Goal: Task Accomplishment & Management: Use online tool/utility

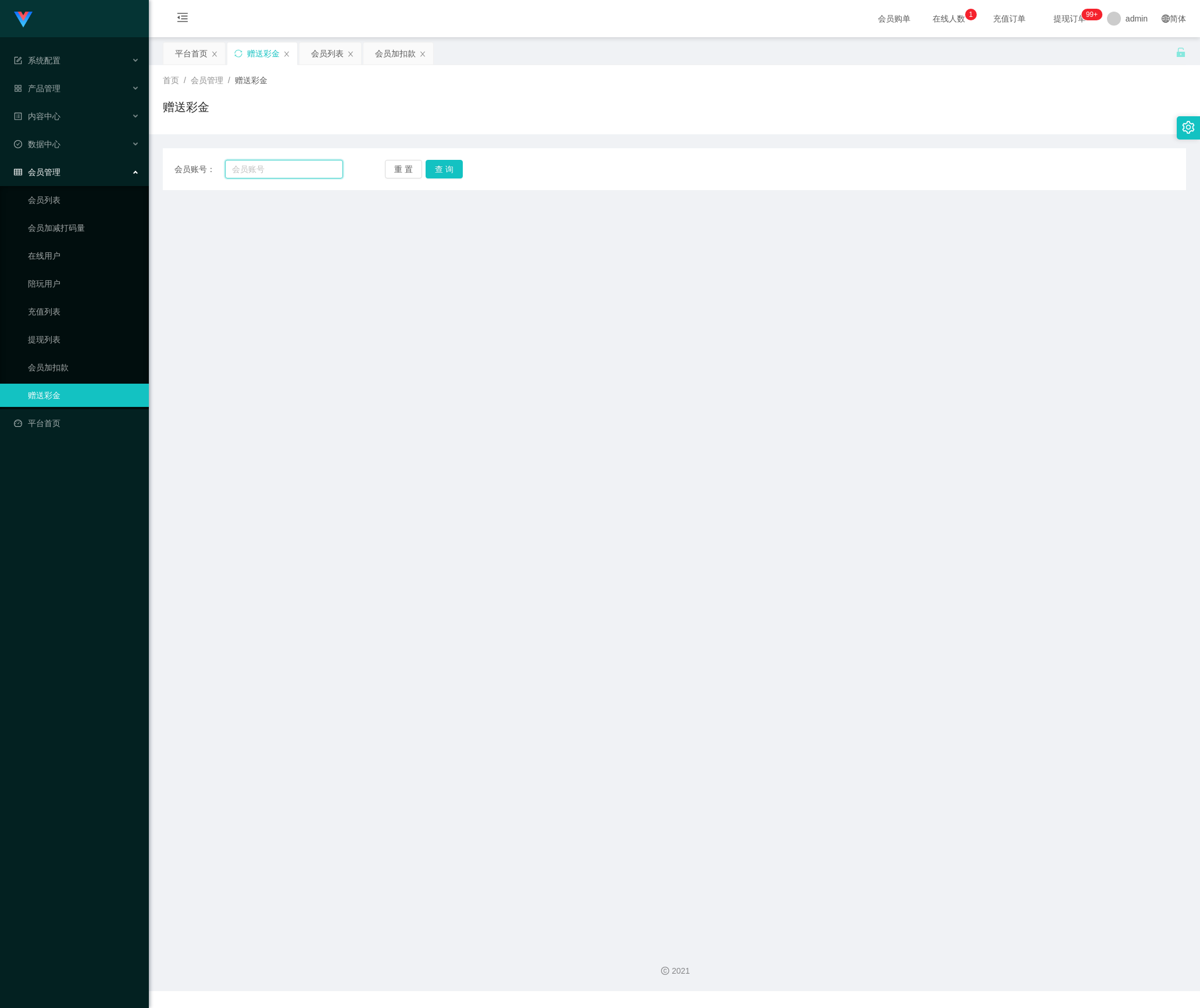
drag, startPoint x: 276, startPoint y: 172, endPoint x: 362, endPoint y: 172, distance: 86.0
click at [276, 172] on input "text" at bounding box center [284, 169] width 118 height 19
paste input "90662822"
type input "90662822"
drag, startPoint x: 454, startPoint y: 166, endPoint x: 450, endPoint y: 184, distance: 18.4
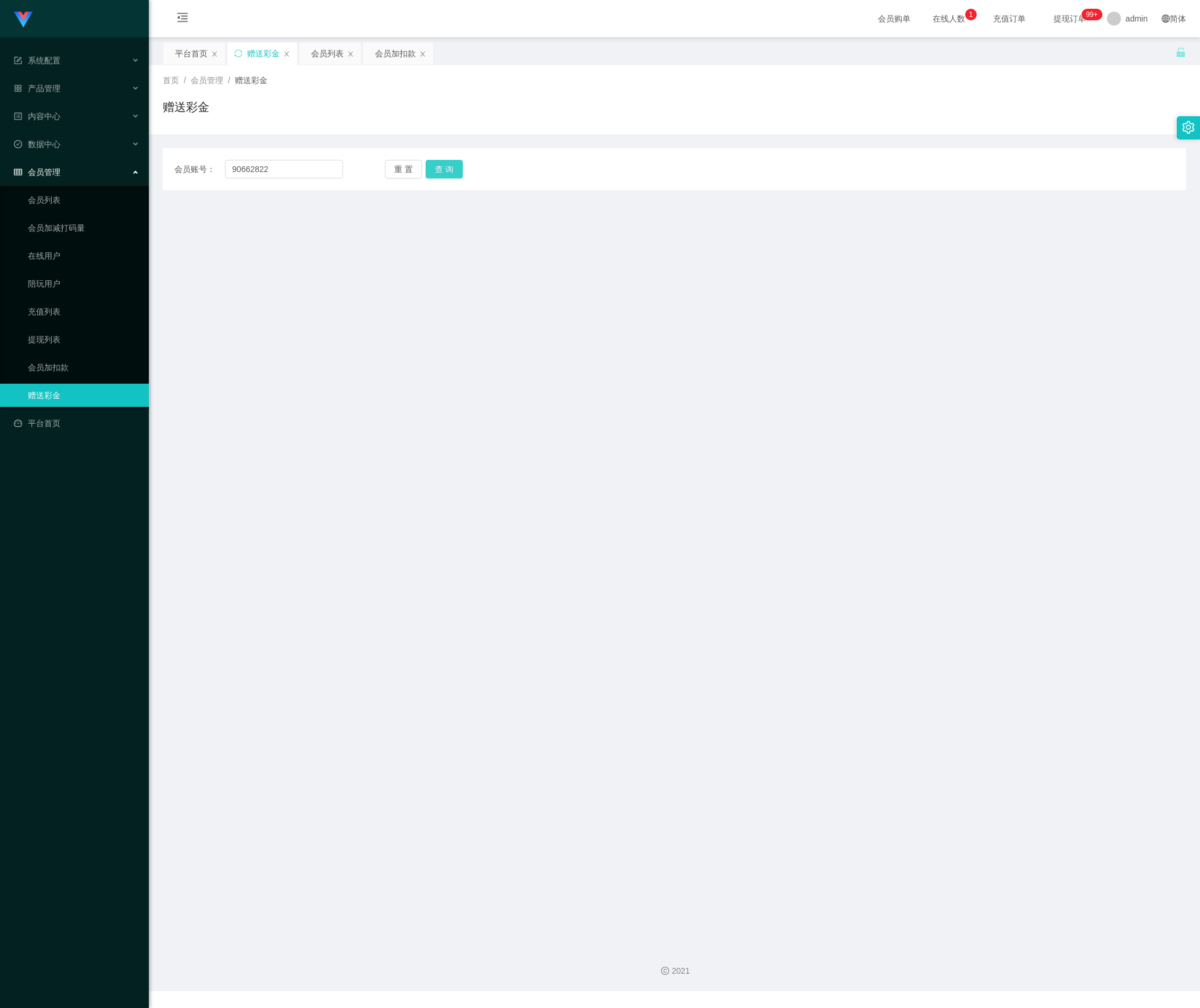
click at [454, 166] on button "查 询" at bounding box center [444, 169] width 37 height 19
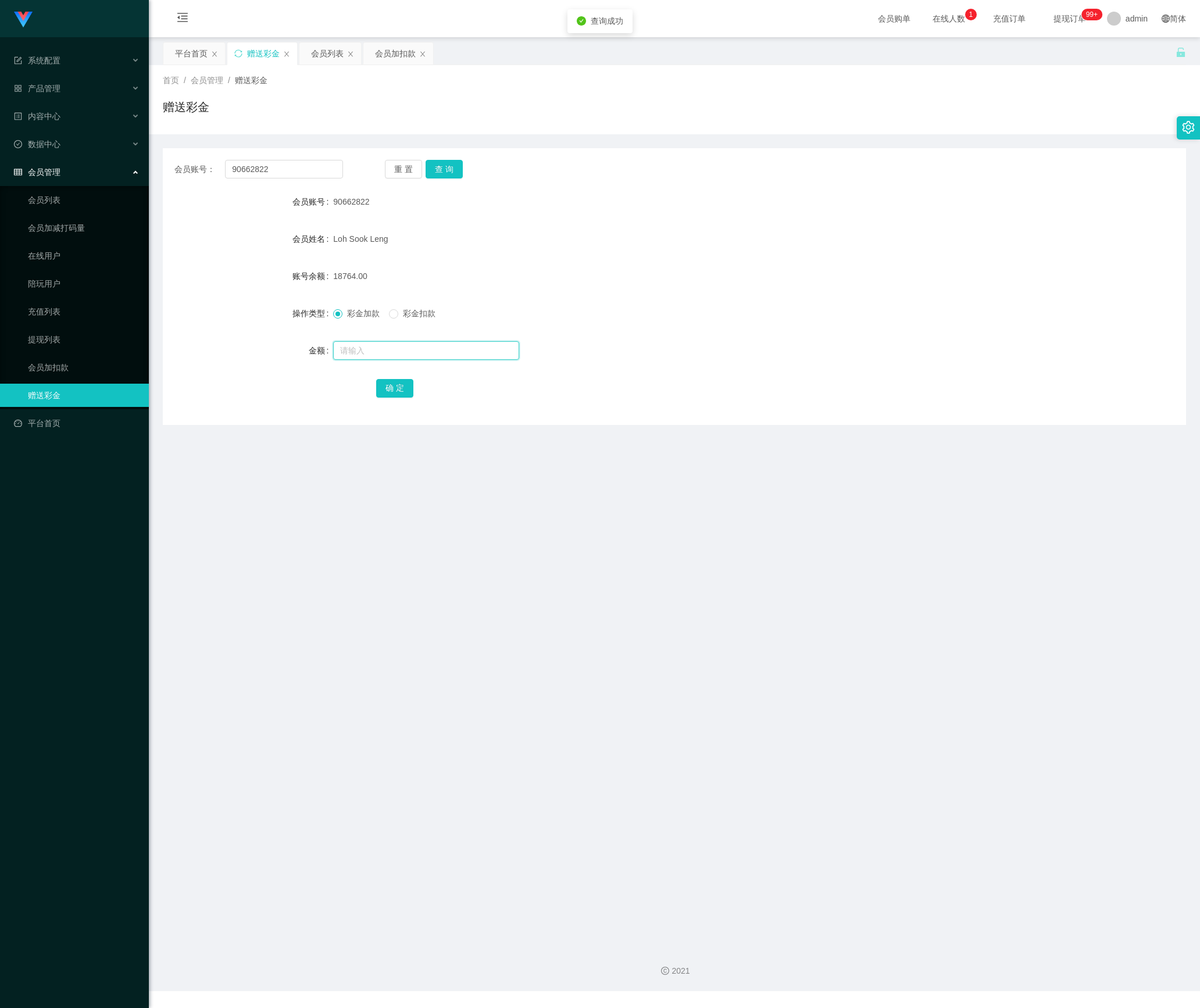
click at [372, 354] on input "text" at bounding box center [426, 350] width 186 height 19
type input "368"
click at [403, 388] on button "确 定" at bounding box center [395, 388] width 37 height 19
click at [393, 163] on button "重 置" at bounding box center [403, 169] width 37 height 19
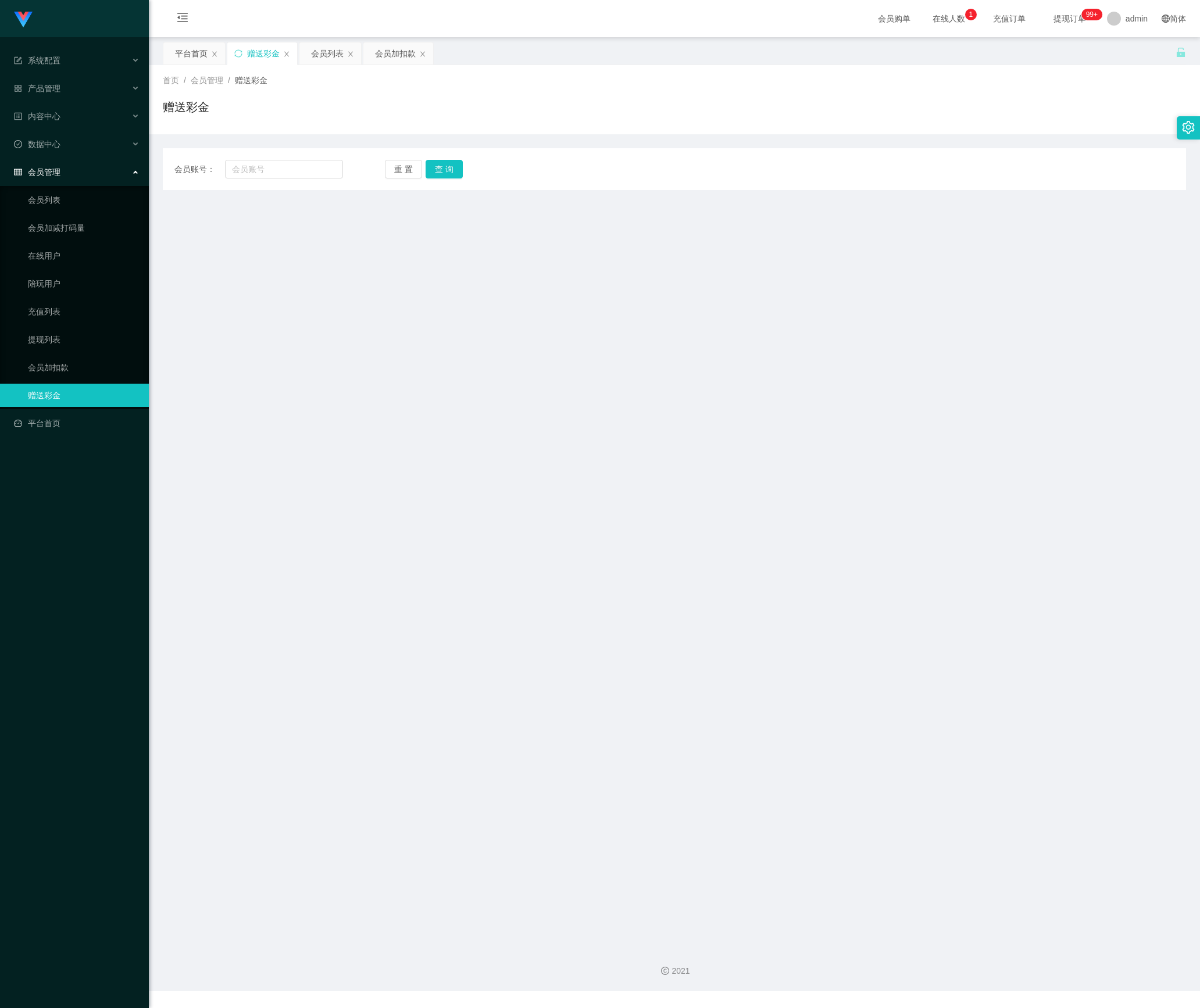
click at [647, 311] on main "关闭左侧 关闭右侧 关闭其它 刷新页面 平台首页 赠送彩金 会员列表 会员加扣款 首页 / 会员管理 / 赠送彩金 / 赠送彩金 会员账号： 重 置 查 询 …" at bounding box center [674, 487] width 1051 height 900
